Goal: Task Accomplishment & Management: Use online tool/utility

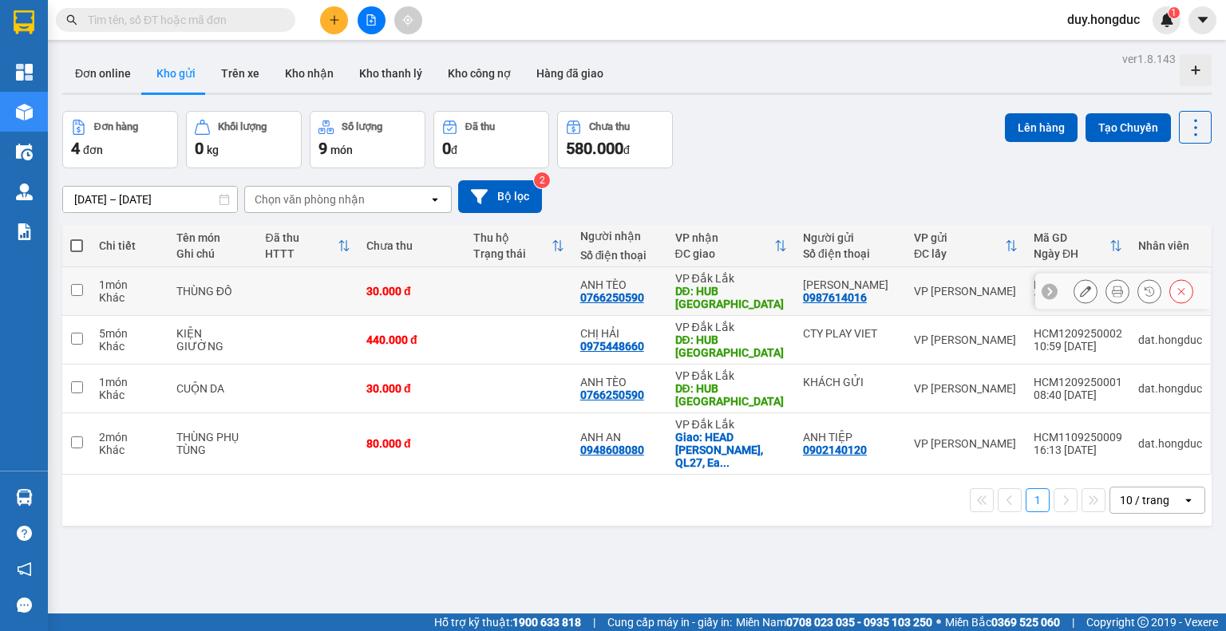
click at [967, 288] on div "VP [PERSON_NAME]" at bounding box center [966, 291] width 104 height 13
checkbox input "true"
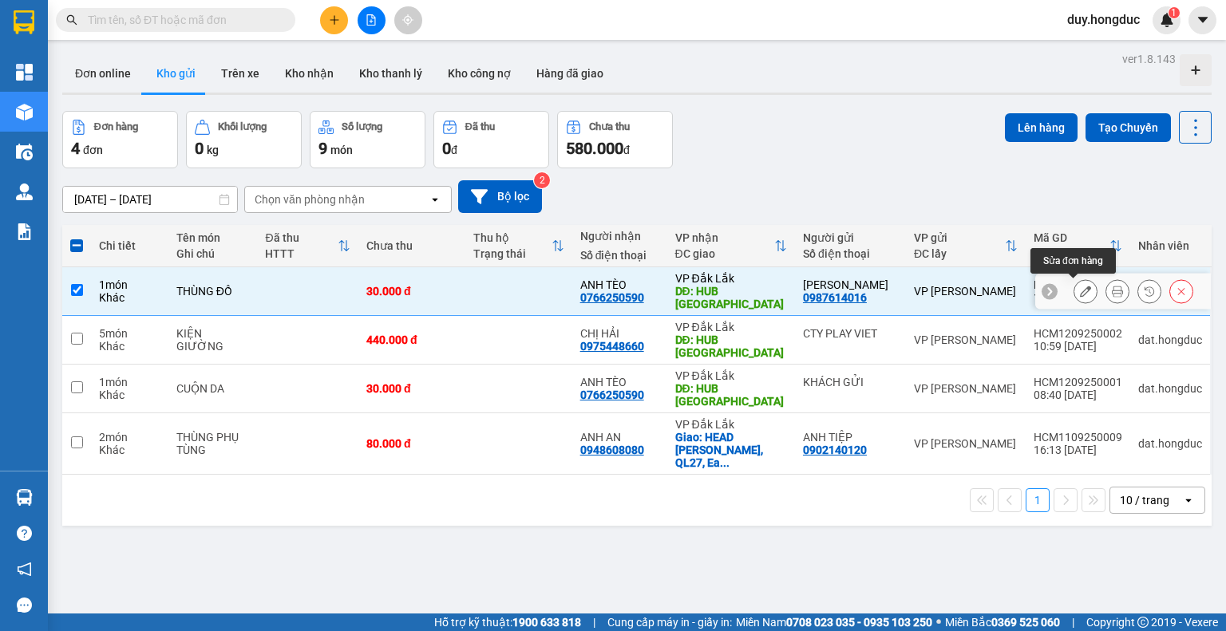
click at [1081, 290] on button at bounding box center [1085, 292] width 22 height 28
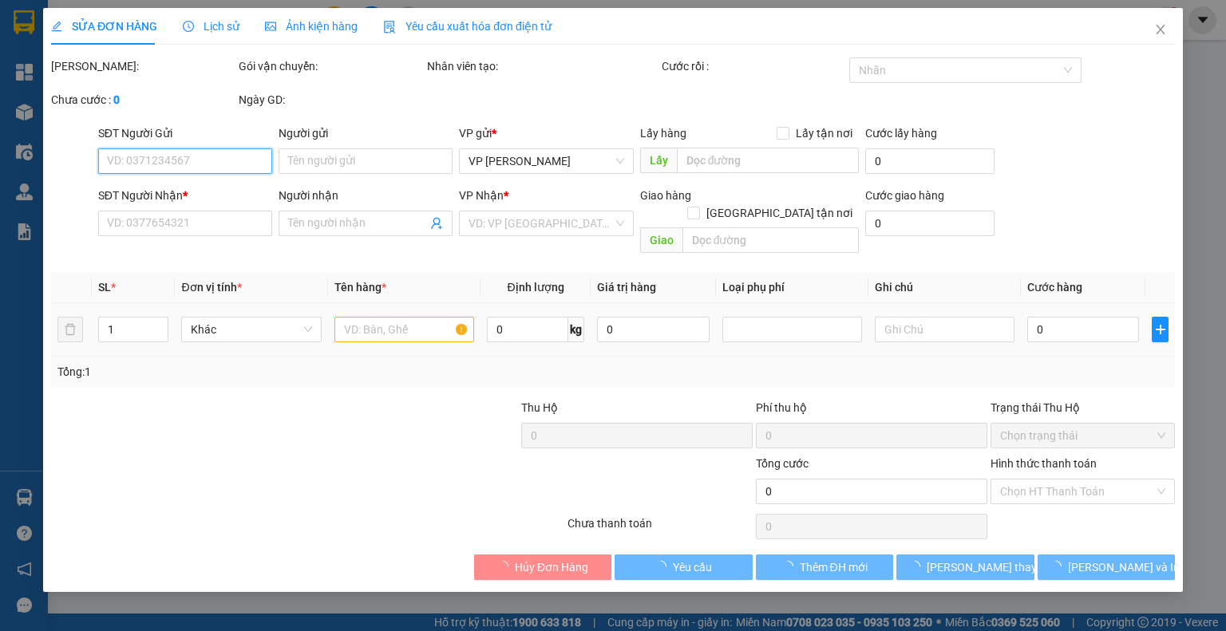
type input "0987614016"
type input "[PERSON_NAME]"
type input "0766250590"
type input "ANH TÈO"
type input "HUB [GEOGRAPHIC_DATA]"
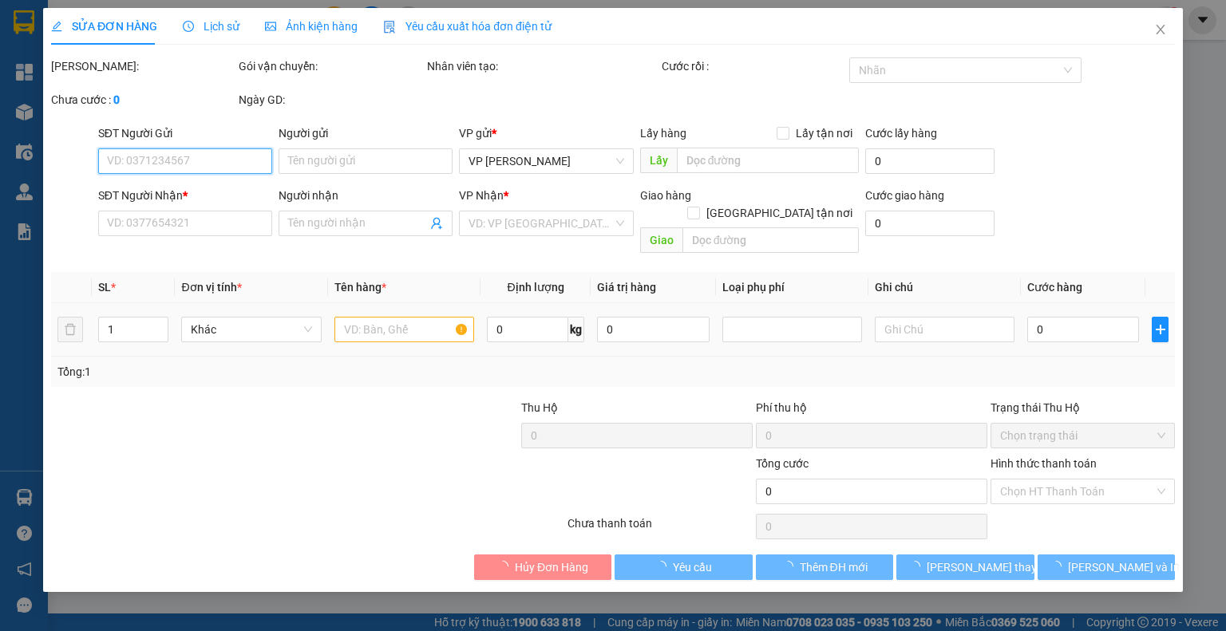
type input "30.000"
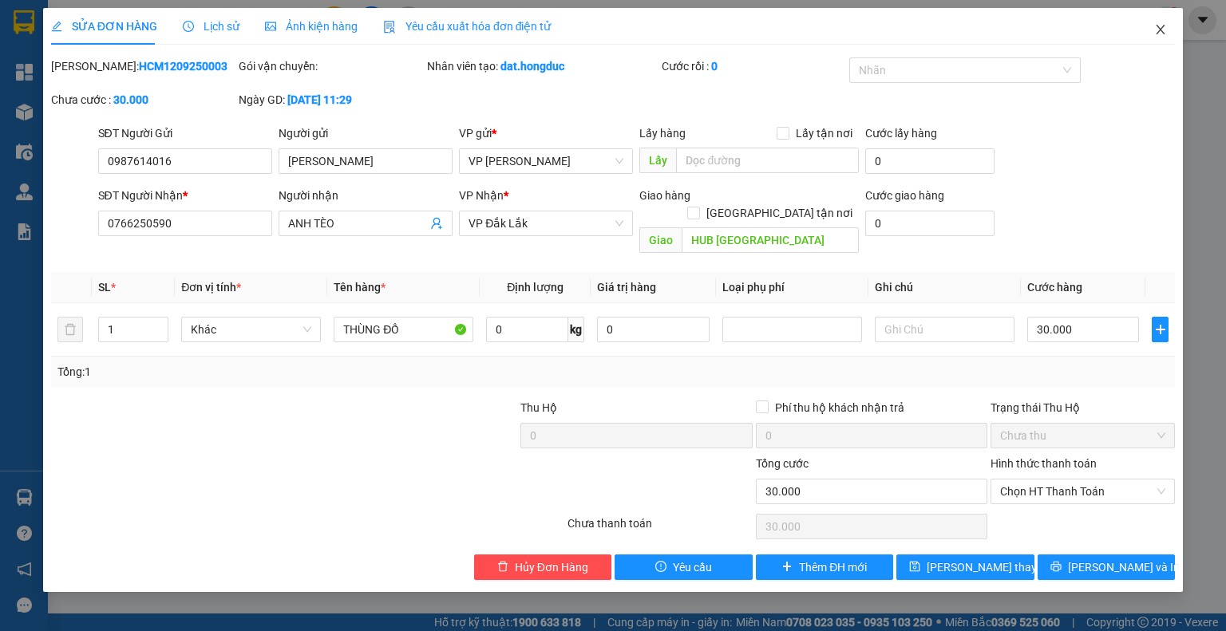
click at [1161, 28] on icon "close" at bounding box center [1160, 29] width 13 height 13
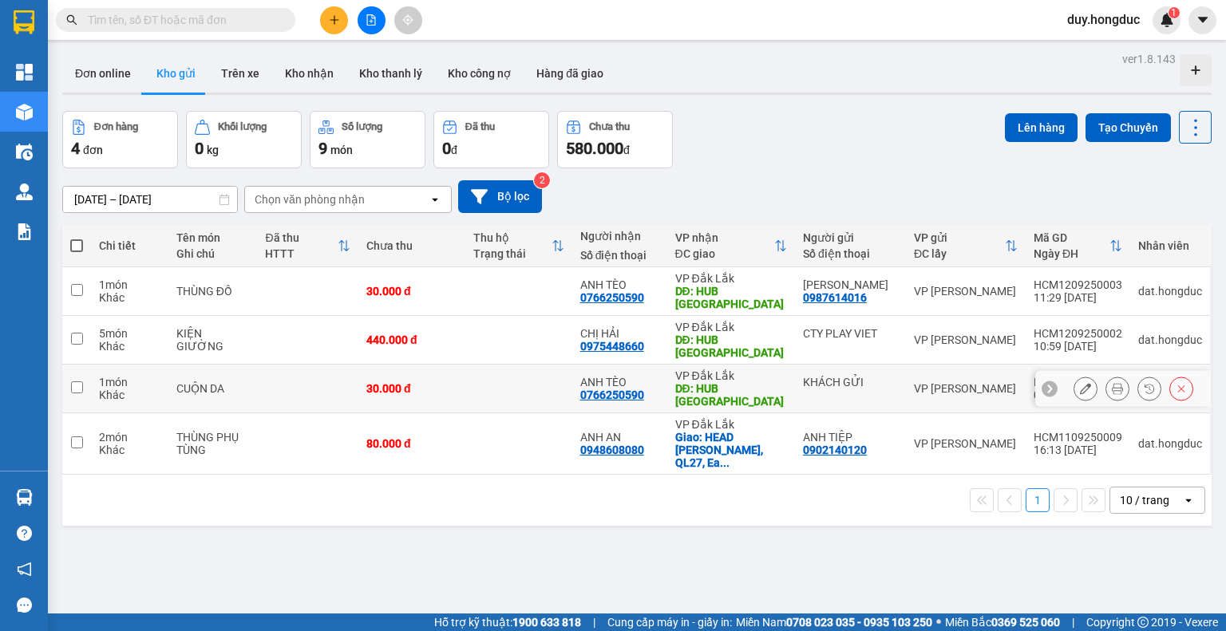
click at [820, 387] on div "KHÁCH GỬI" at bounding box center [850, 382] width 95 height 13
checkbox input "true"
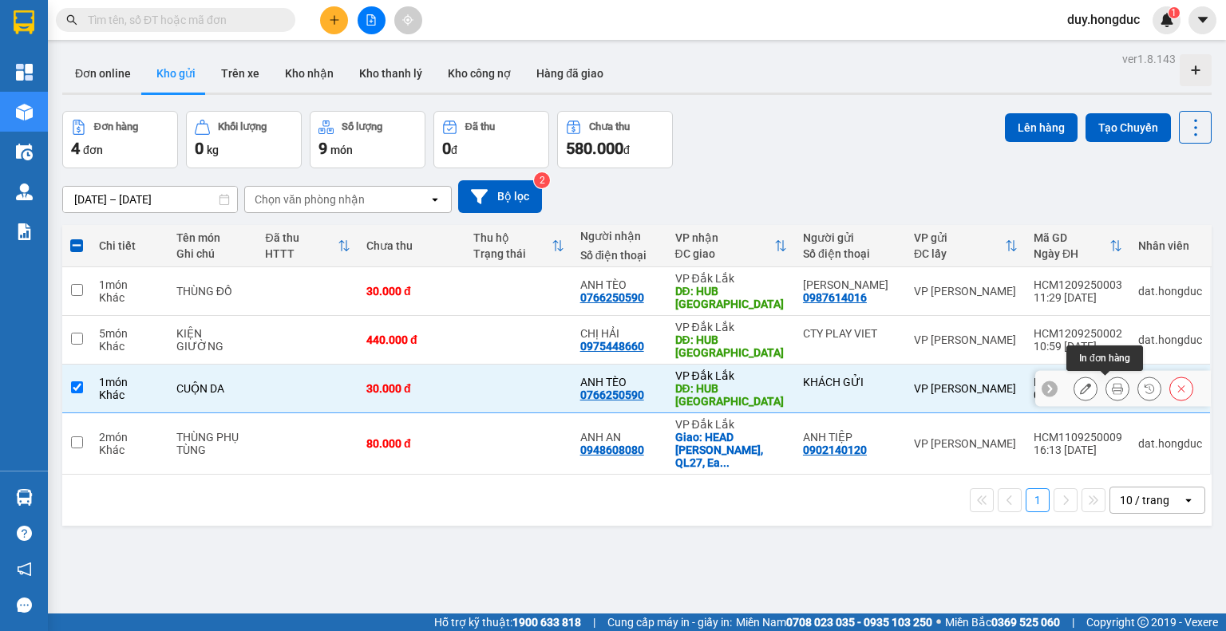
click at [1080, 383] on icon at bounding box center [1085, 388] width 11 height 11
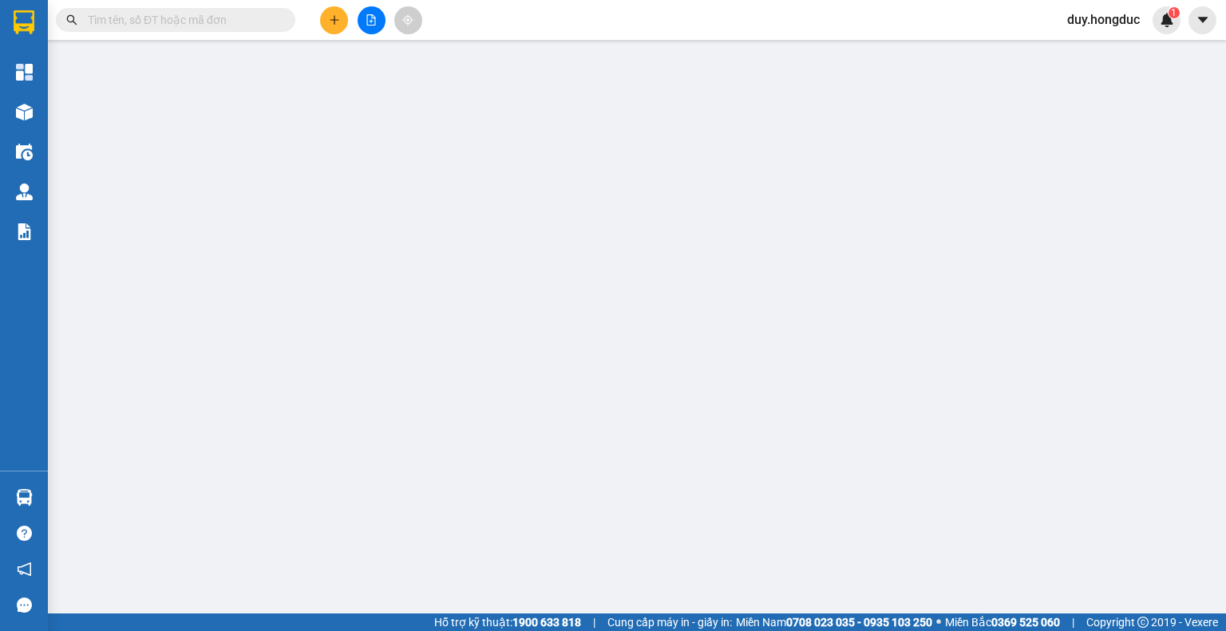
type input "KHÁCH GỬI"
type input "0766250590"
type input "ANH TÈO"
type input "HUB [GEOGRAPHIC_DATA]"
type input "30.000"
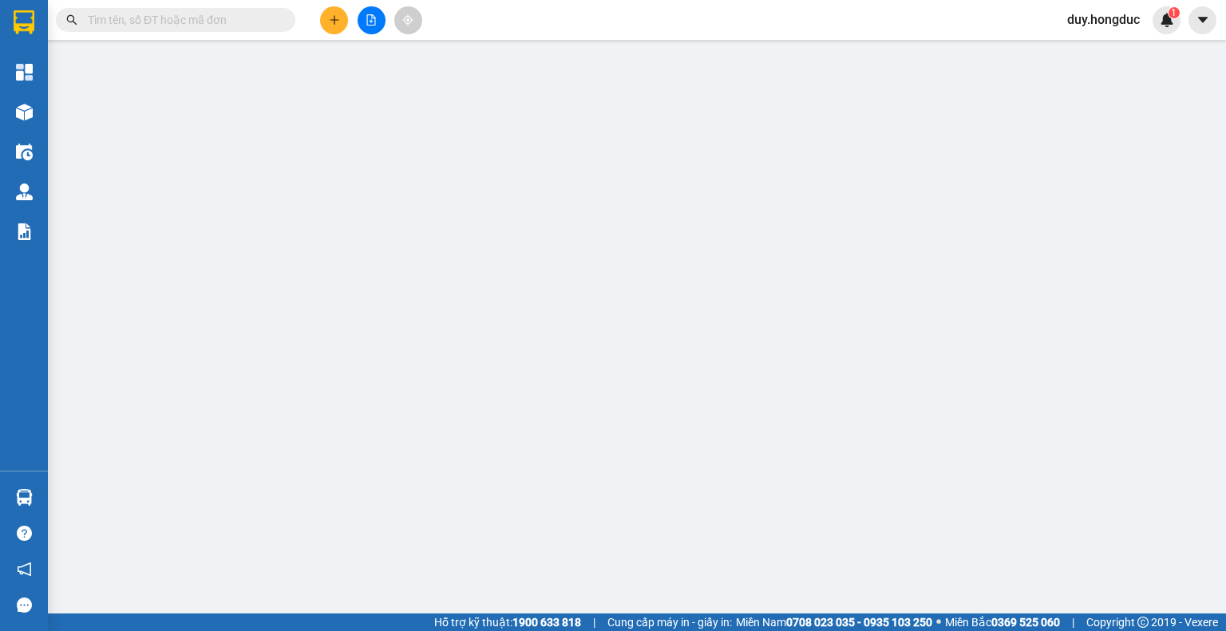
type input "30.000"
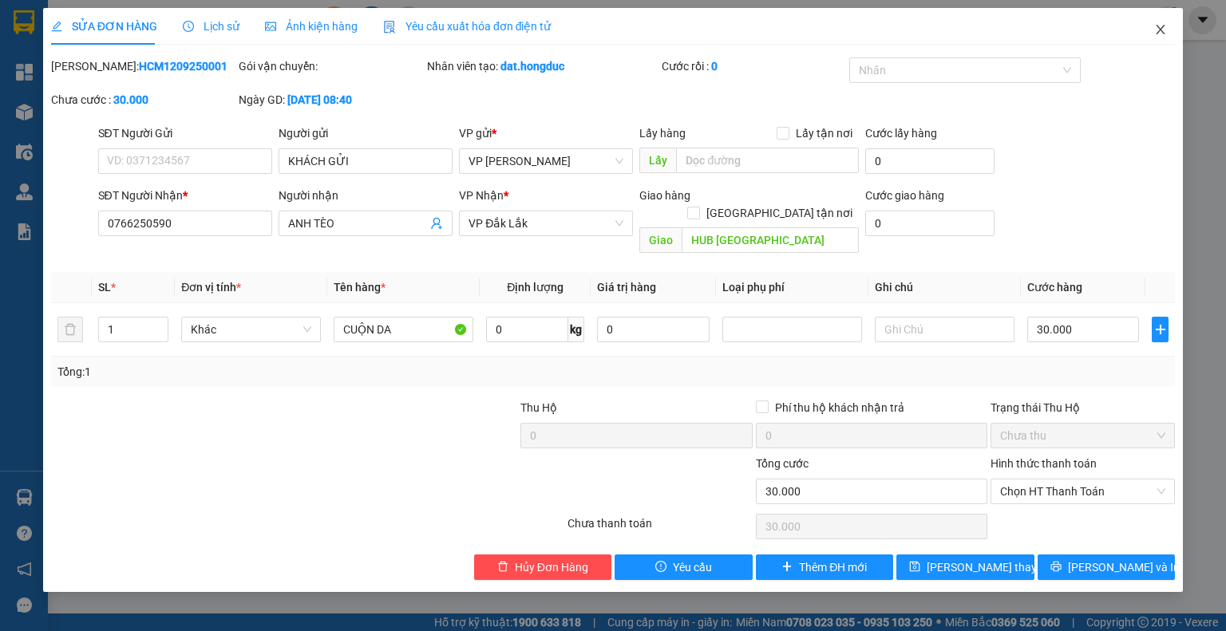
click at [1159, 32] on icon "close" at bounding box center [1160, 30] width 9 height 10
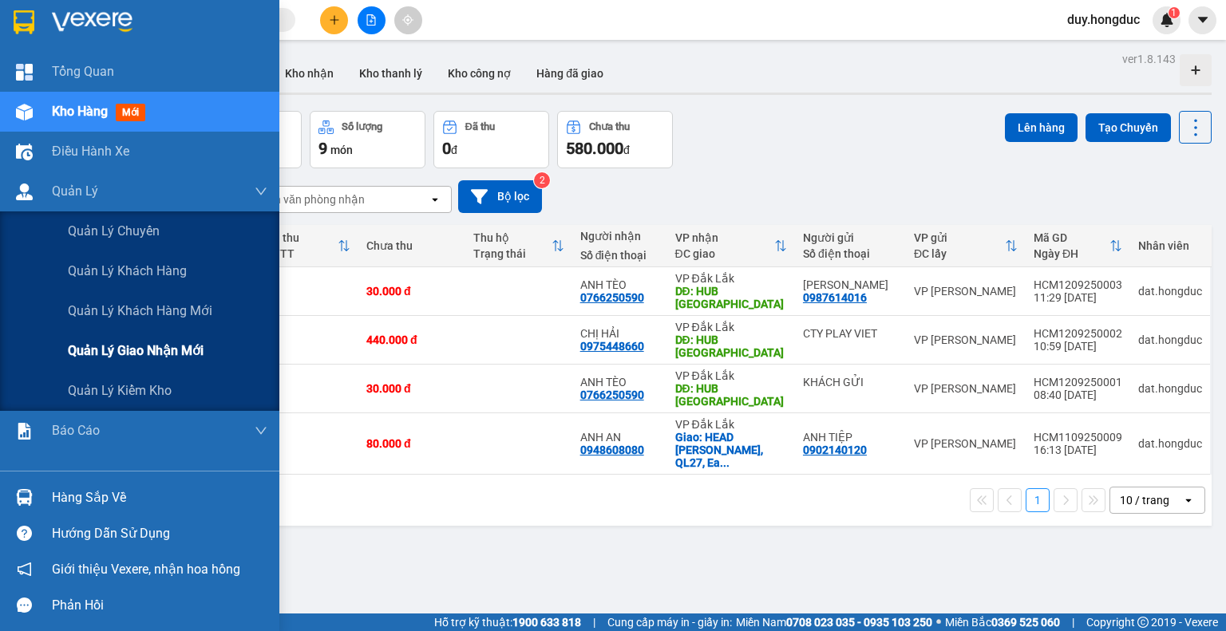
click at [115, 350] on span "Quản lý giao nhận mới" at bounding box center [136, 351] width 136 height 20
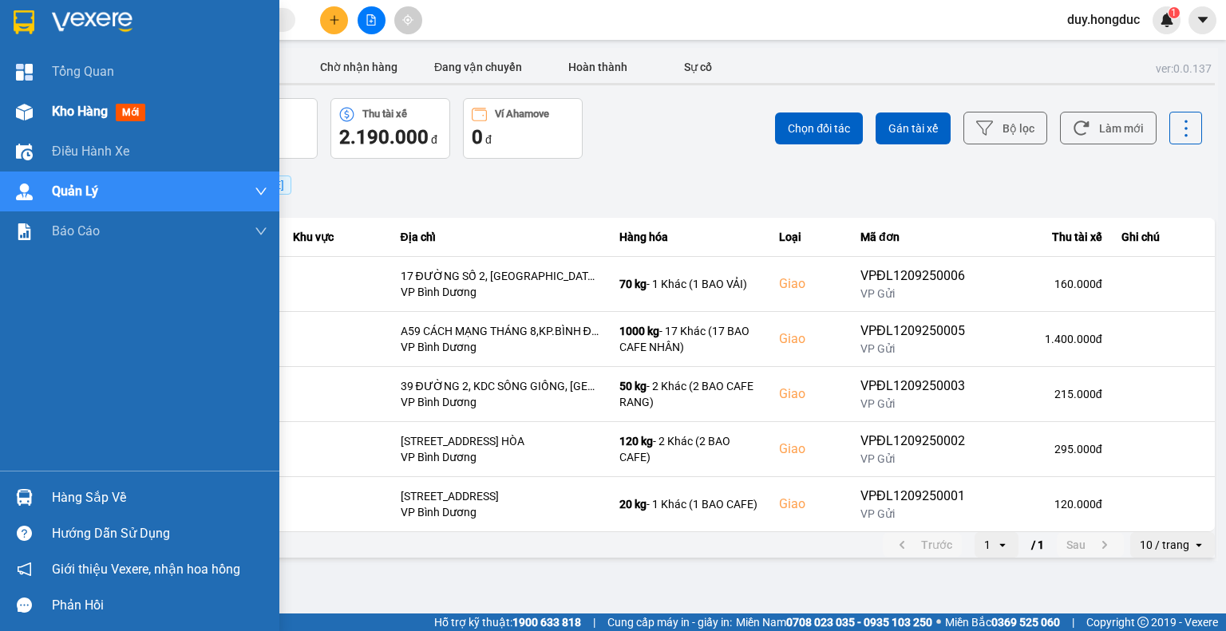
click at [94, 113] on span "Kho hàng" at bounding box center [80, 111] width 56 height 15
